Goal: Transaction & Acquisition: Download file/media

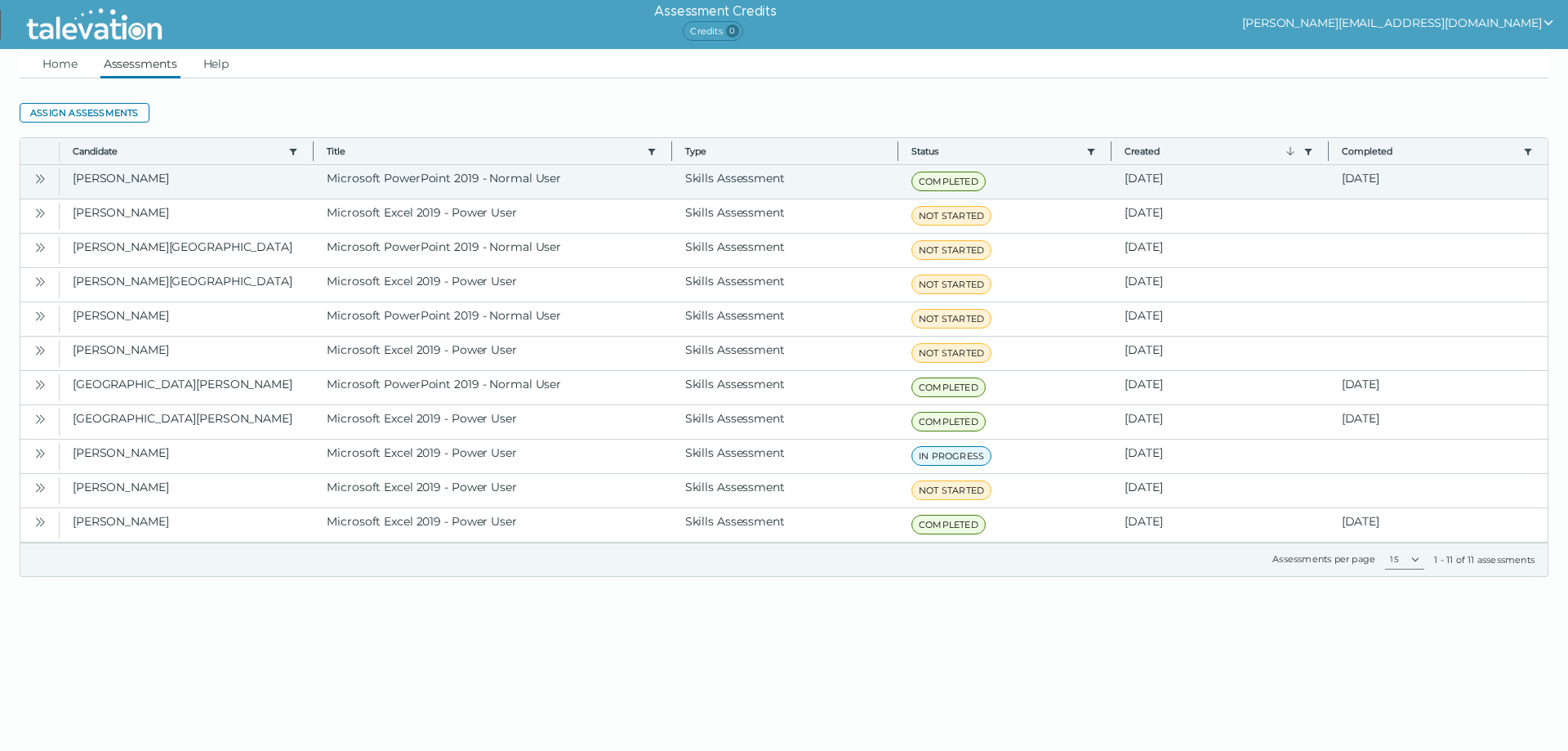
click at [39, 181] on icon "Open" at bounding box center [38, 179] width 5 height 9
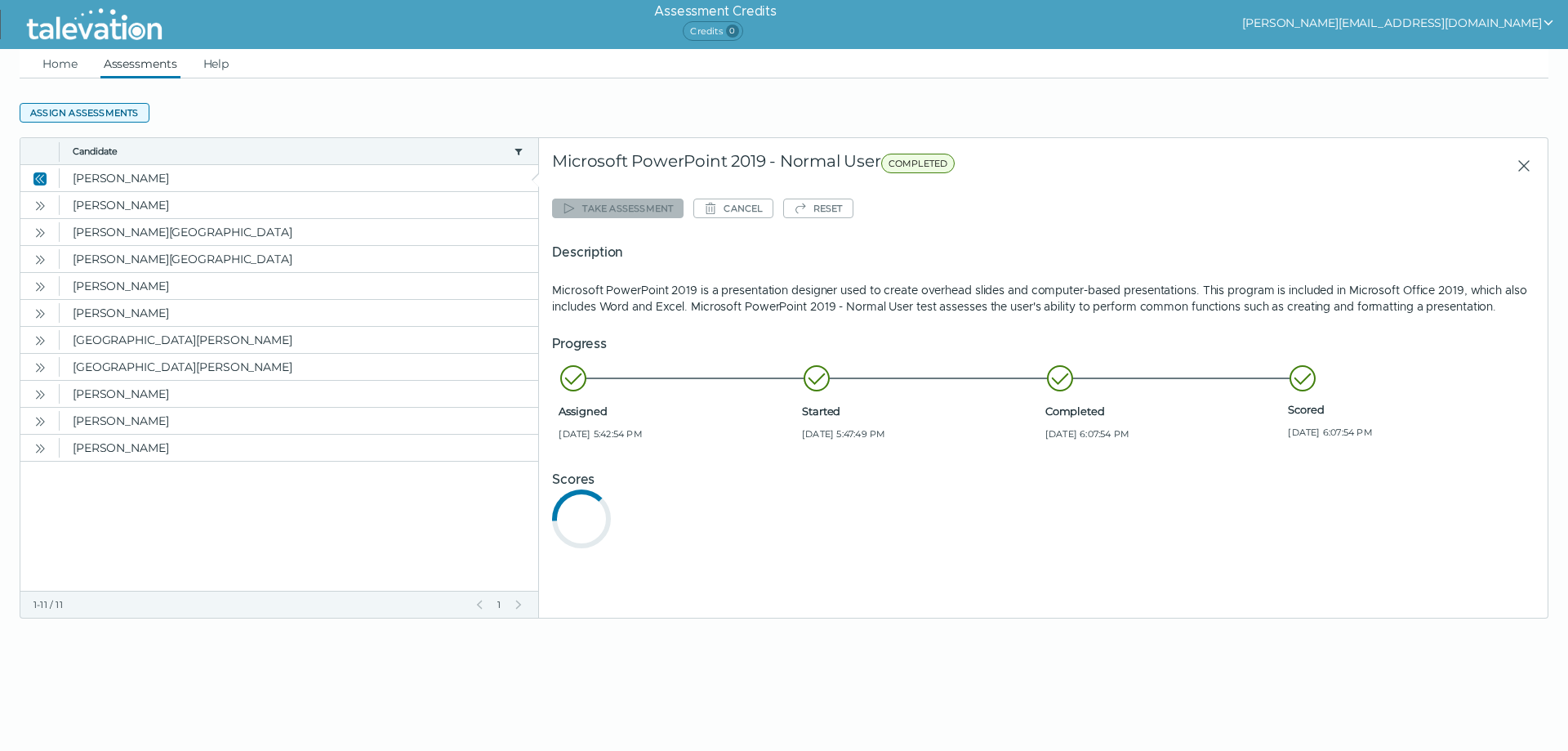
click at [83, 115] on button "Assign assessments" at bounding box center [84, 113] width 130 height 20
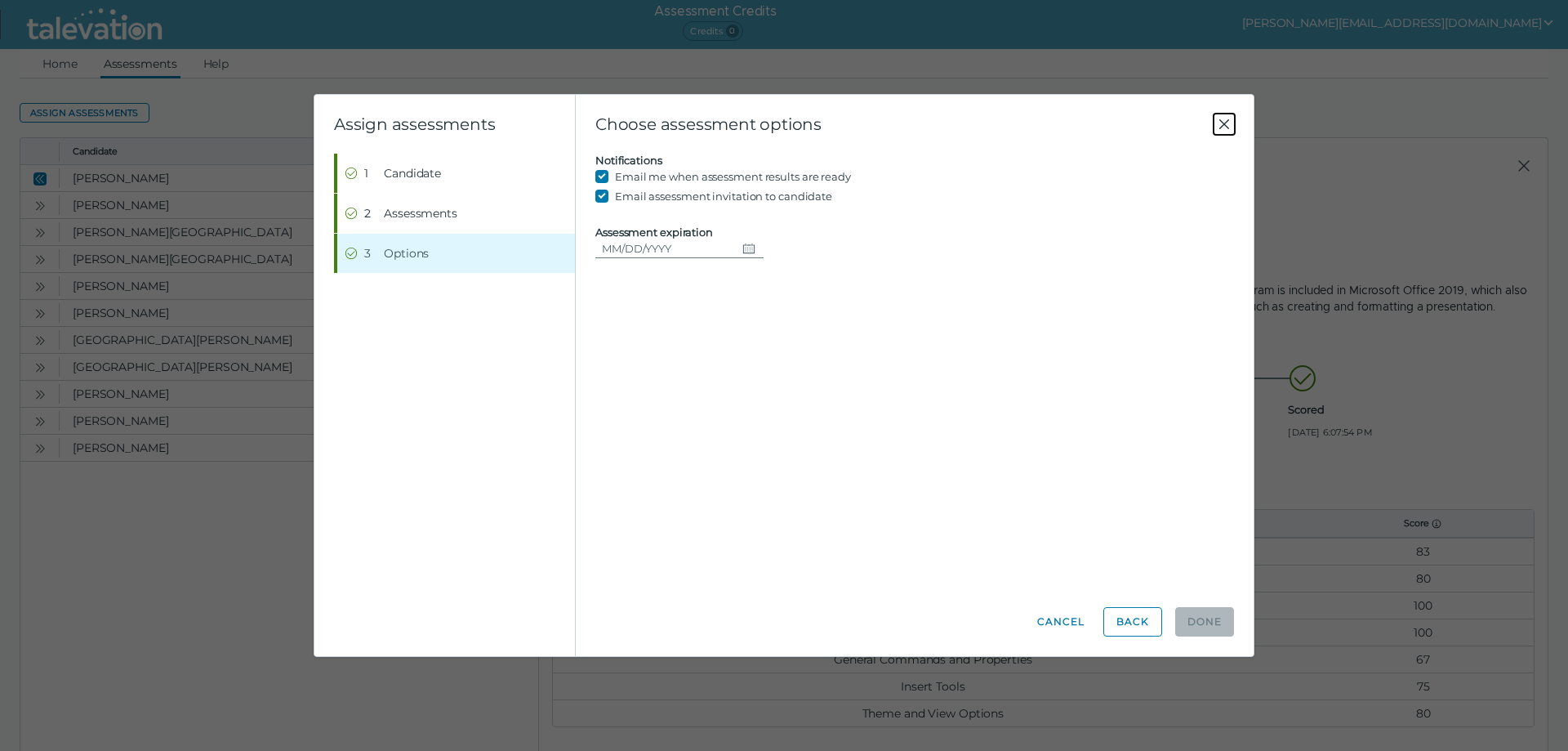
click at [1222, 131] on icon "Close" at bounding box center [1225, 125] width 20 height 20
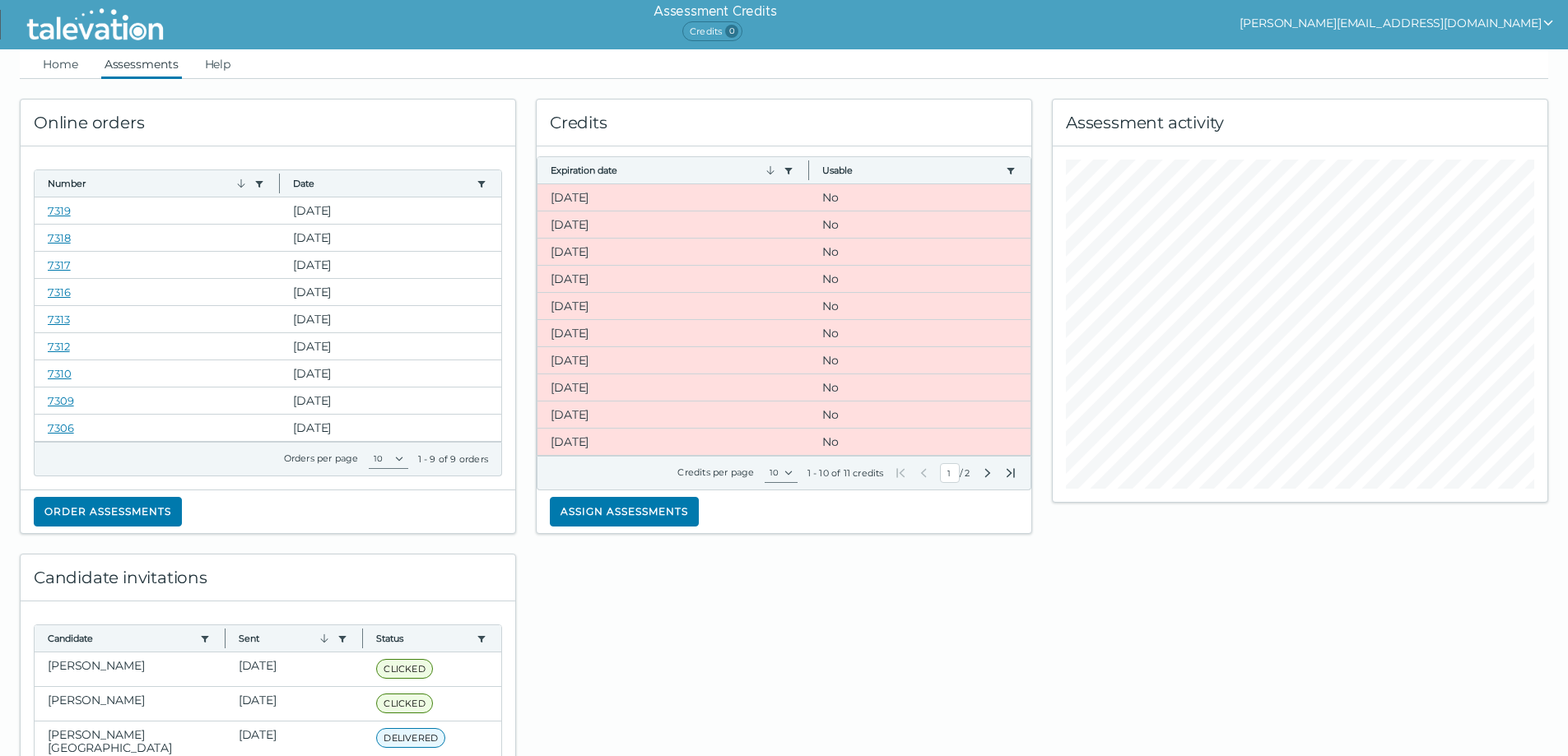
click at [156, 64] on link "Assessments" at bounding box center [142, 64] width 81 height 30
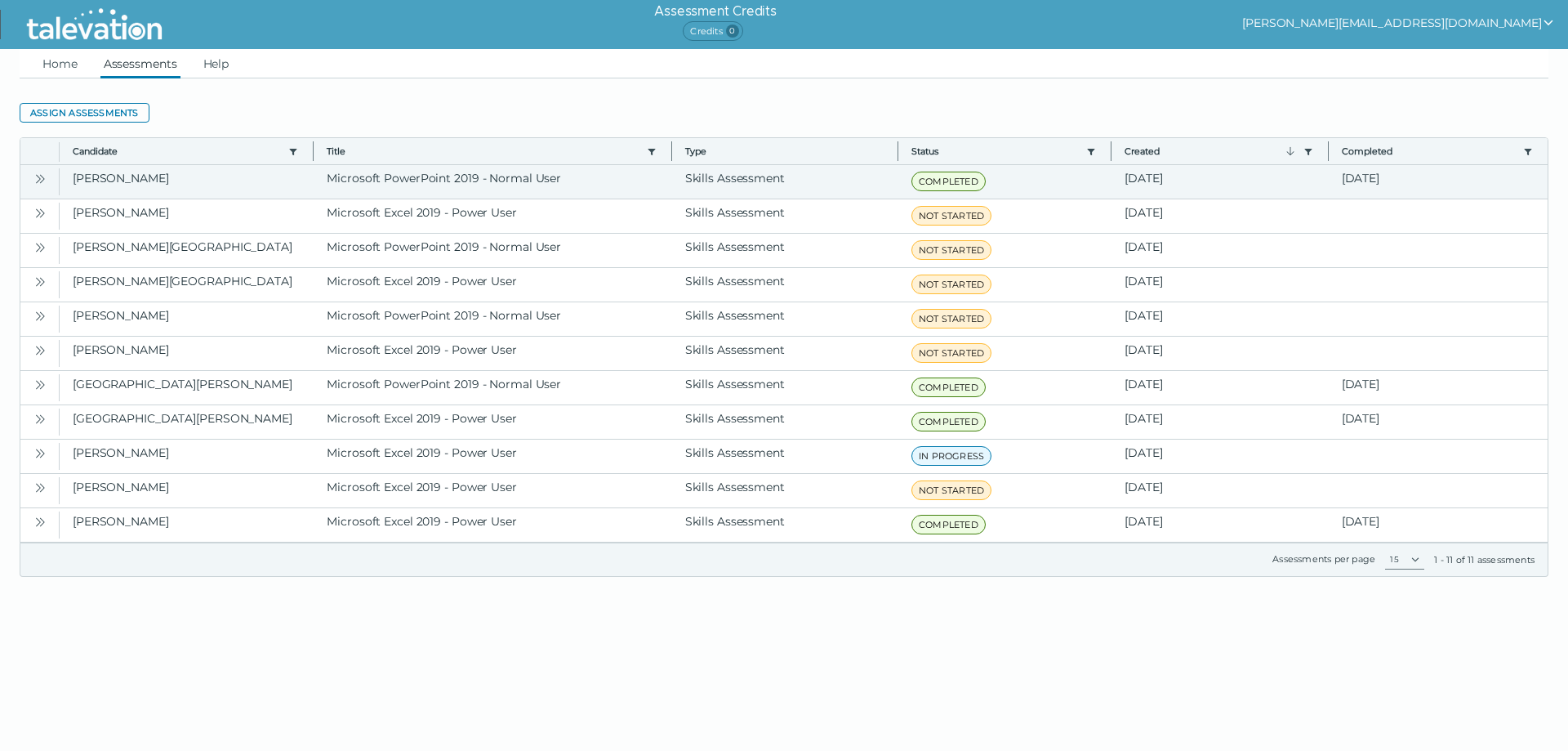
click at [43, 179] on icon "Open" at bounding box center [40, 179] width 13 height 13
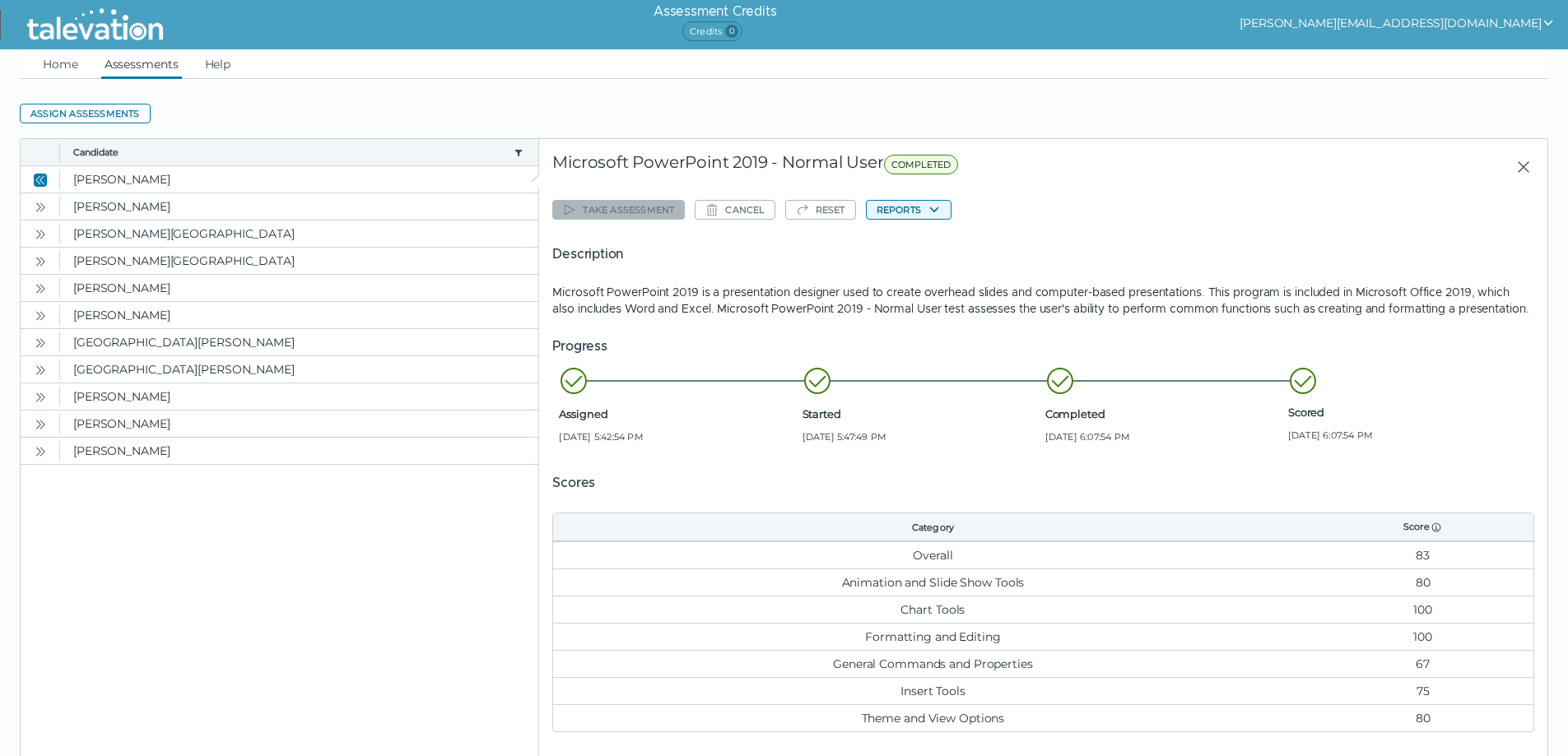
click at [901, 210] on button "Reports" at bounding box center [909, 210] width 86 height 20
click at [934, 211] on icon "button" at bounding box center [935, 210] width 9 height 5
click at [943, 241] on button "Microsoft PowerPoint 2019 - Normal User" at bounding box center [986, 242] width 239 height 20
click at [45, 205] on icon "Open" at bounding box center [40, 207] width 13 height 13
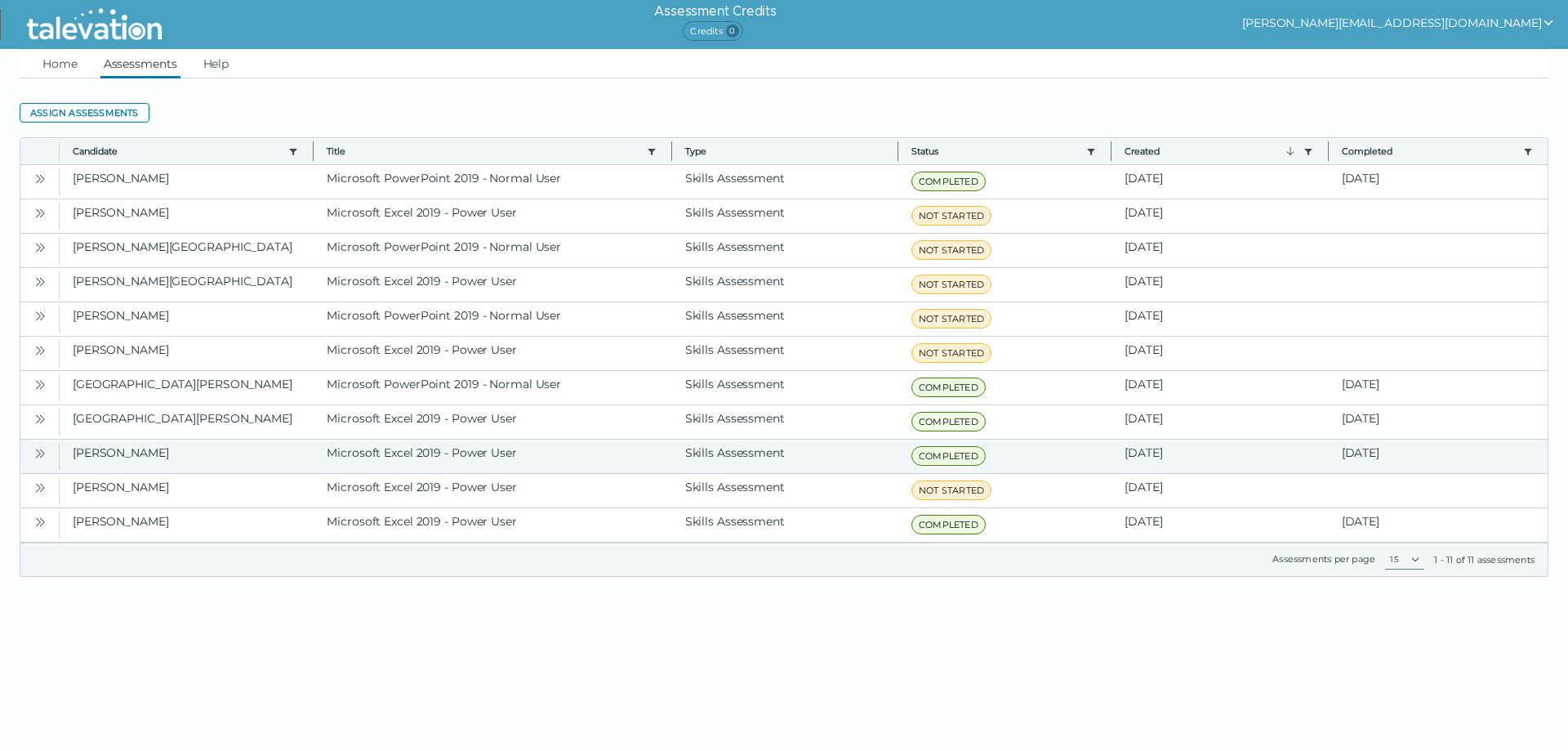
click at [43, 453] on icon "Open" at bounding box center [40, 453] width 13 height 13
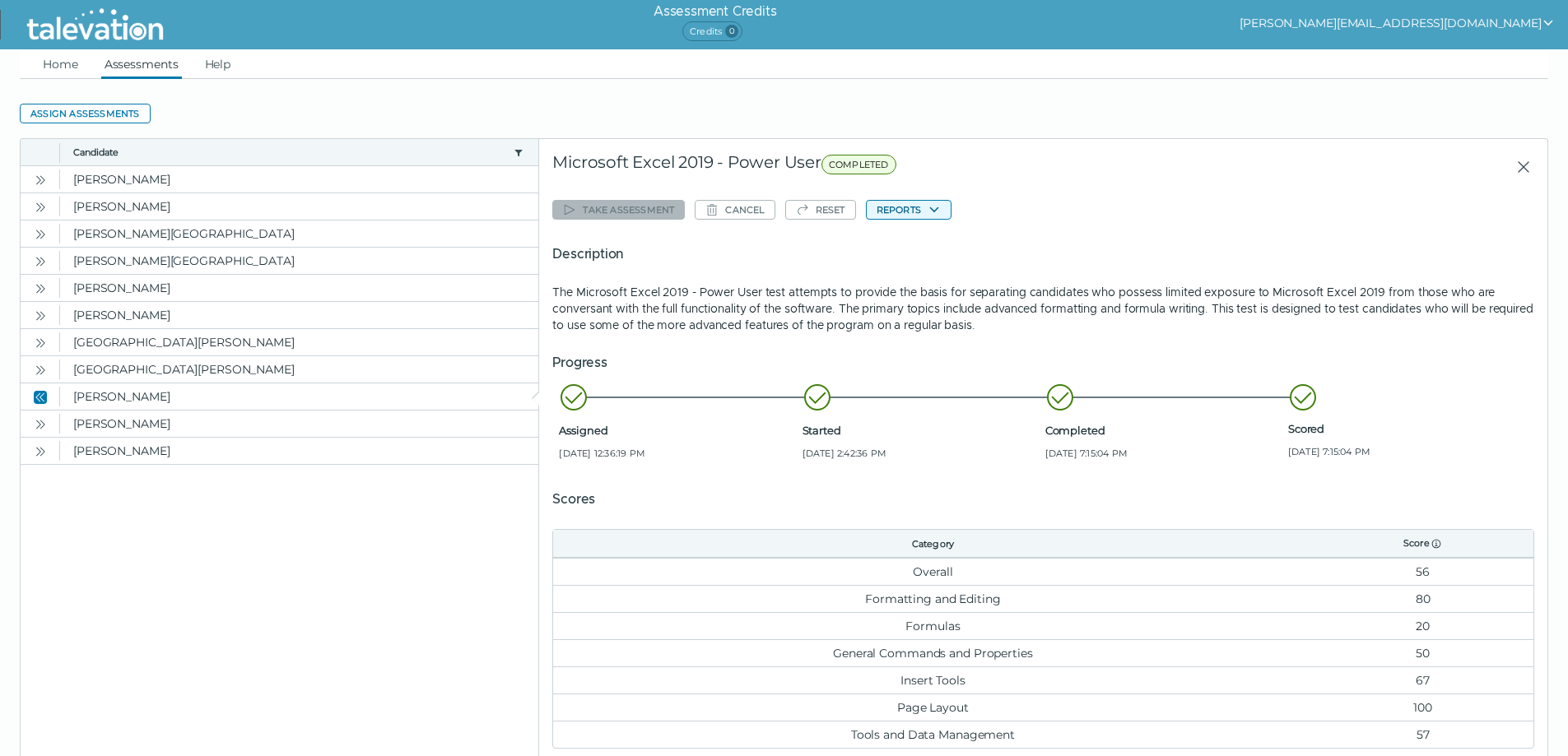
click at [880, 211] on button "Reports" at bounding box center [909, 210] width 86 height 20
click at [933, 207] on icon "button" at bounding box center [934, 210] width 13 height 13
click at [931, 210] on icon "button" at bounding box center [934, 210] width 13 height 13
click at [925, 242] on button "Microsoft Excel 2019 - Power User" at bounding box center [966, 242] width 199 height 20
